Goal: Task Accomplishment & Management: Complete application form

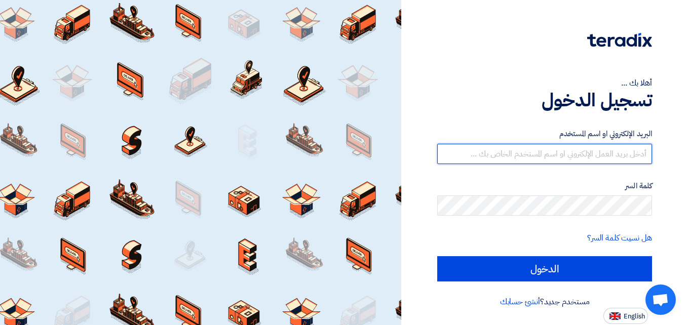
click at [594, 157] on input "text" at bounding box center [544, 154] width 215 height 20
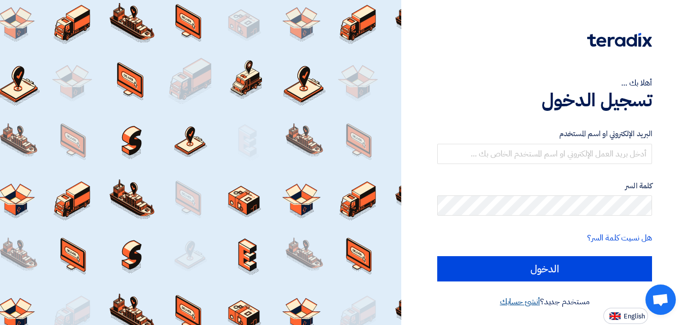
click at [529, 305] on link "أنشئ حسابك" at bounding box center [520, 302] width 40 height 12
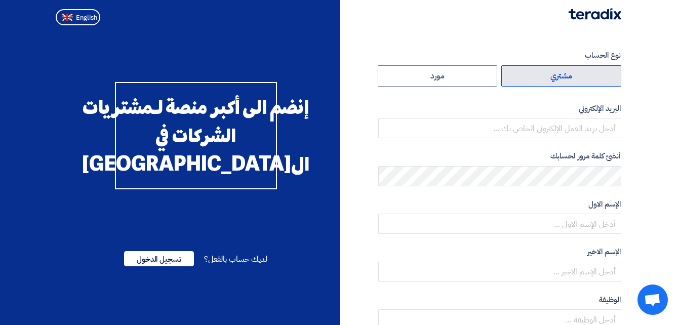
click at [534, 76] on label "مشتري" at bounding box center [561, 75] width 120 height 21
click at [534, 76] on input "مشتري" at bounding box center [561, 76] width 119 height 20
radio input "true"
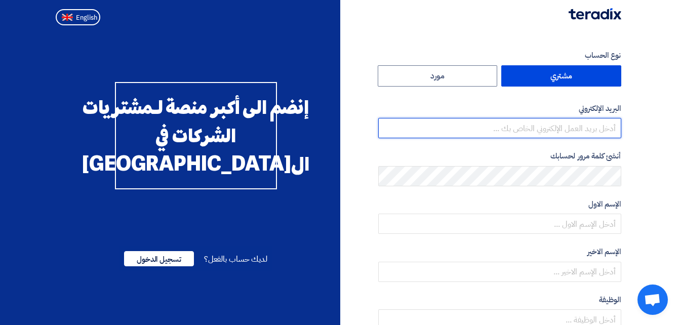
click at [575, 131] on input "email" at bounding box center [499, 128] width 243 height 20
type input "omar.wagih@kayanegy.com"
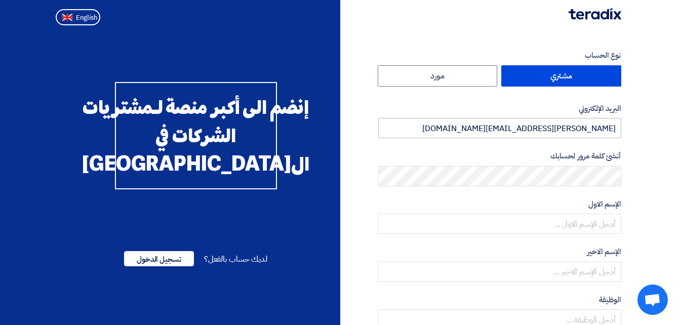
type input "Kayan Group"
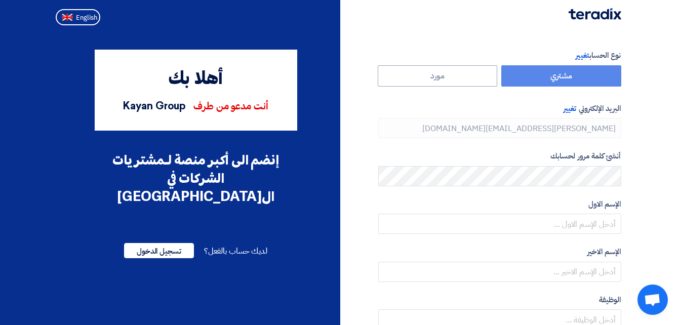
click at [585, 235] on form "نوع الحساب تغيير مشتري مورد البريد الإلكتروني تغيير omar.wagih@kayanegy.com أنش…" at bounding box center [499, 214] width 243 height 328
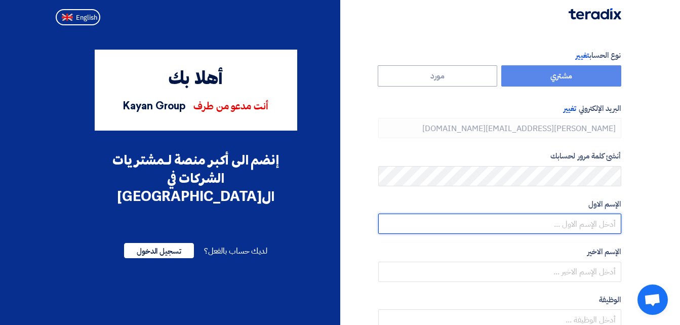
click at [584, 221] on input "text" at bounding box center [499, 224] width 243 height 20
type input "Omar"
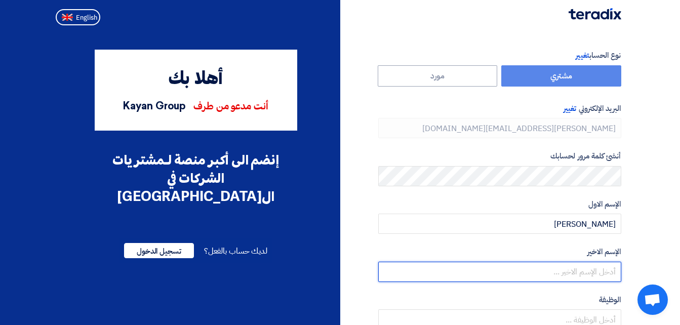
click at [606, 264] on input "text" at bounding box center [499, 272] width 243 height 20
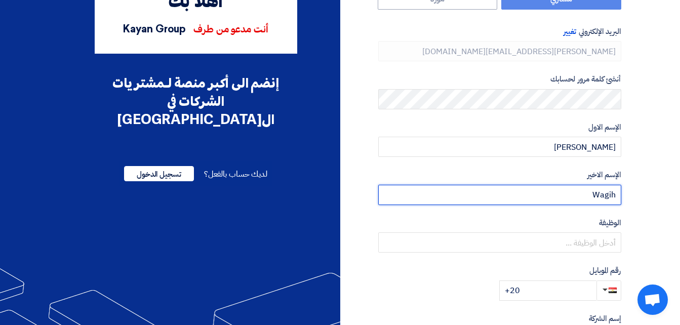
scroll to position [101, 0]
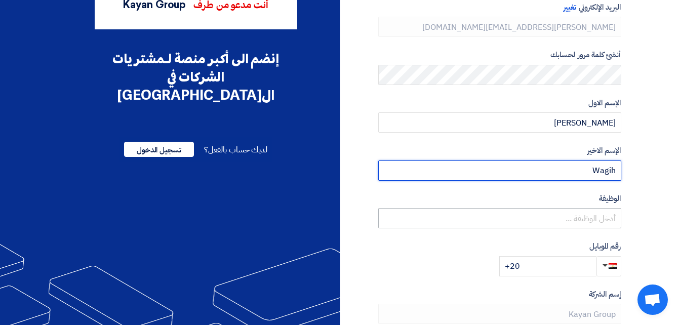
type input "Wagih"
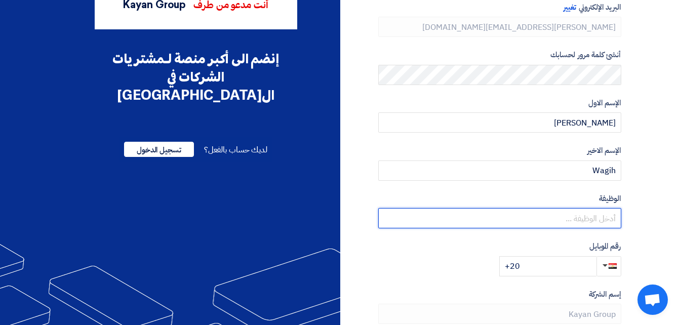
click at [596, 216] on input "text" at bounding box center [499, 218] width 243 height 20
type input "L"
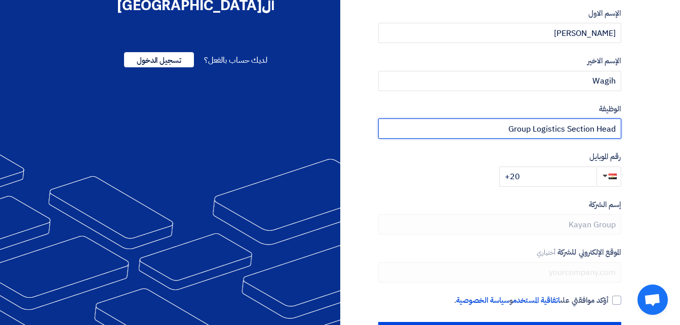
scroll to position [203, 0]
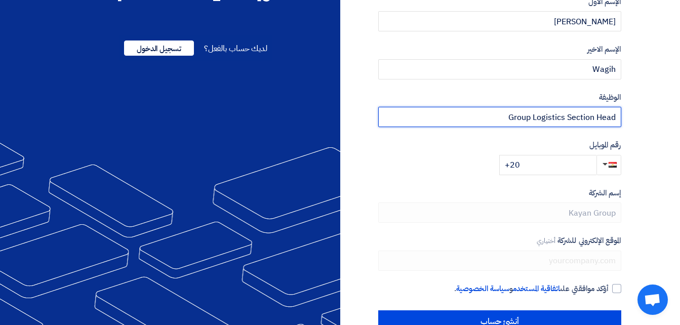
type input "Group Logistics Section Head"
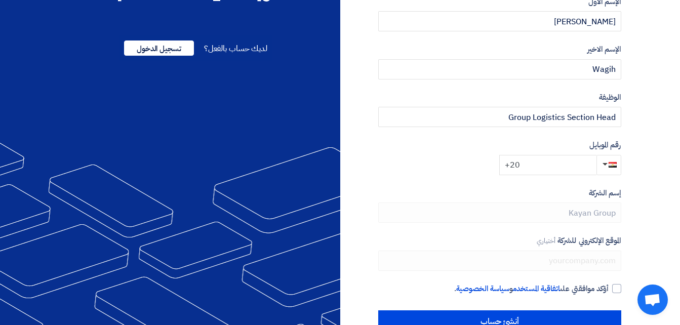
click at [572, 170] on input "+20" at bounding box center [547, 165] width 97 height 20
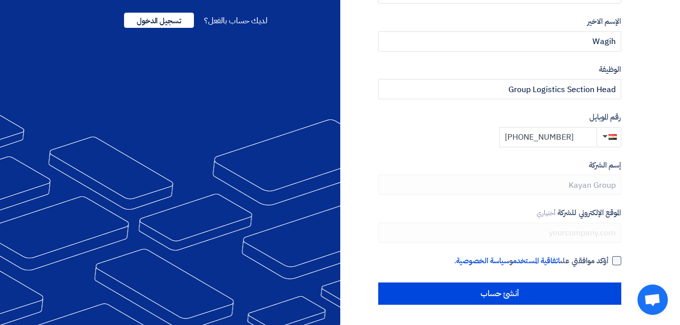
type input "+20 1090602506"
click at [613, 258] on div at bounding box center [616, 260] width 9 height 9
click at [609, 258] on input "أؤكد موافقتي على اتفاقية المستخدم و سياسة الخصوصية ." at bounding box center [487, 265] width 243 height 20
checkbox input "true"
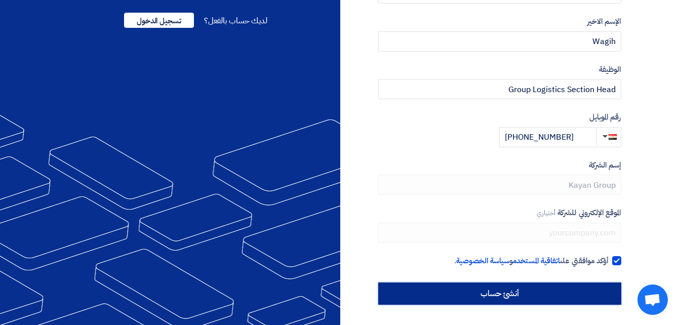
click at [520, 290] on input "أنشئ حساب" at bounding box center [499, 294] width 243 height 22
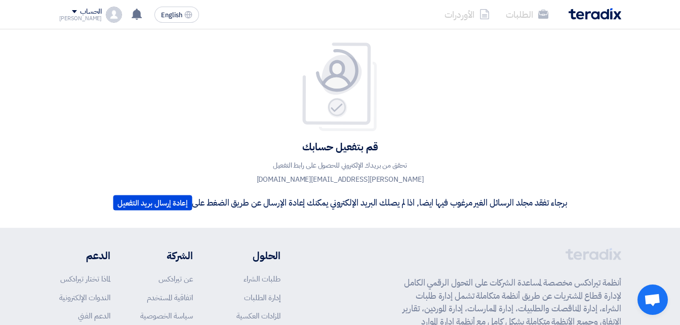
drag, startPoint x: 305, startPoint y: 293, endPoint x: 312, endPoint y: 293, distance: 6.6
click at [305, 293] on div "أنظمة تيرادكس مخصصة لمساعدة الشركات على التحول الرقمي الكامل لإدارة قطاع المشتر…" at bounding box center [340, 329] width 562 height 163
